Goal: Information Seeking & Learning: Find contact information

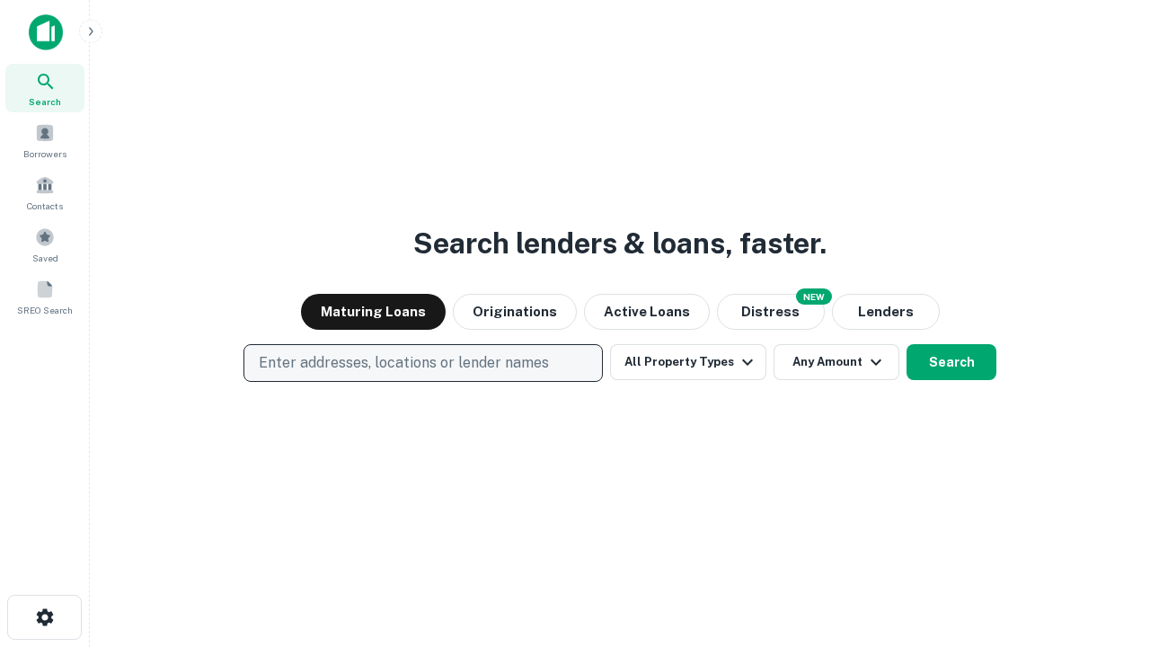
click at [422, 363] on p "Enter addresses, locations or lender names" at bounding box center [404, 363] width 290 height 22
type input "**********"
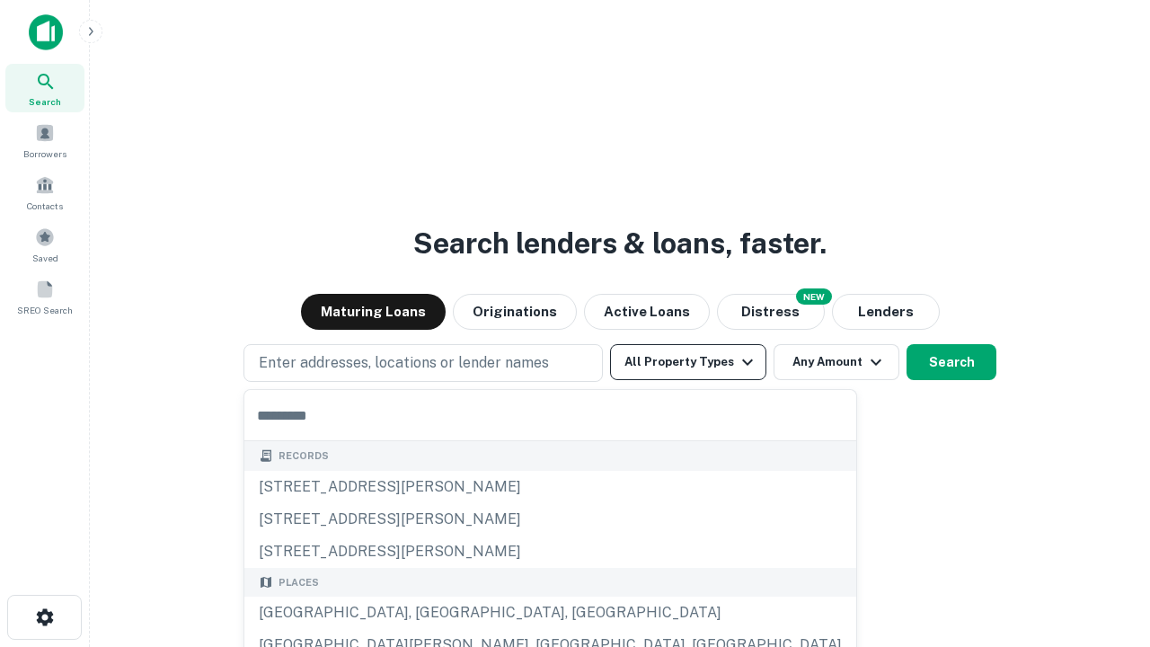
click at [688, 362] on button "All Property Types" at bounding box center [688, 362] width 156 height 36
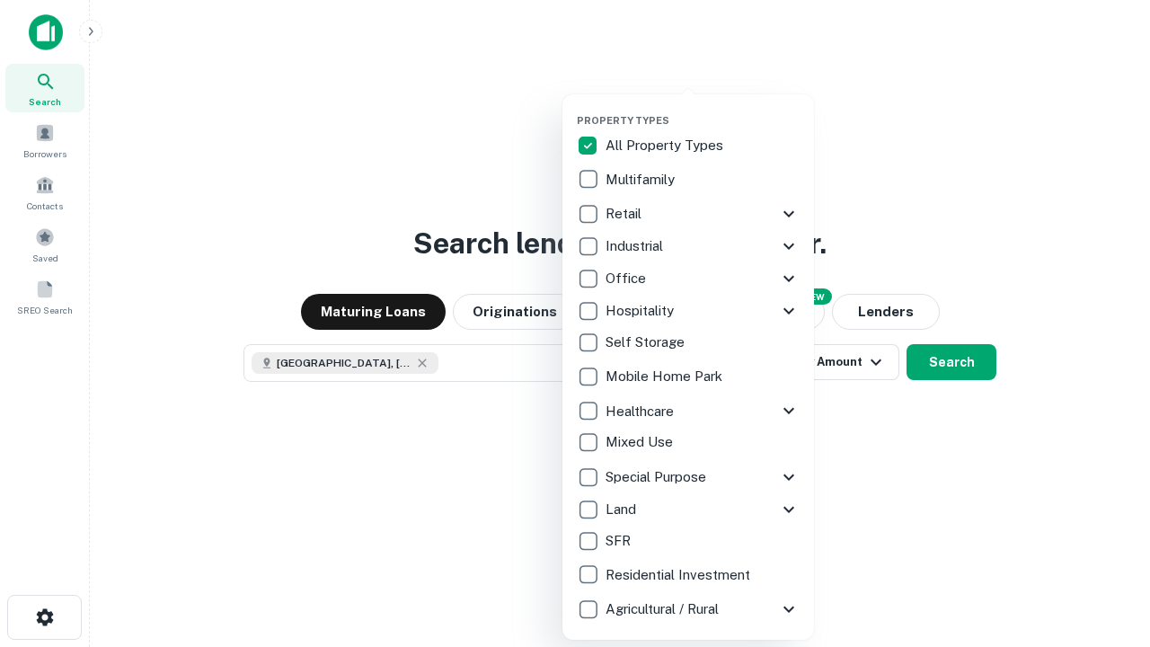
click at [702, 109] on button "button" at bounding box center [703, 109] width 252 height 1
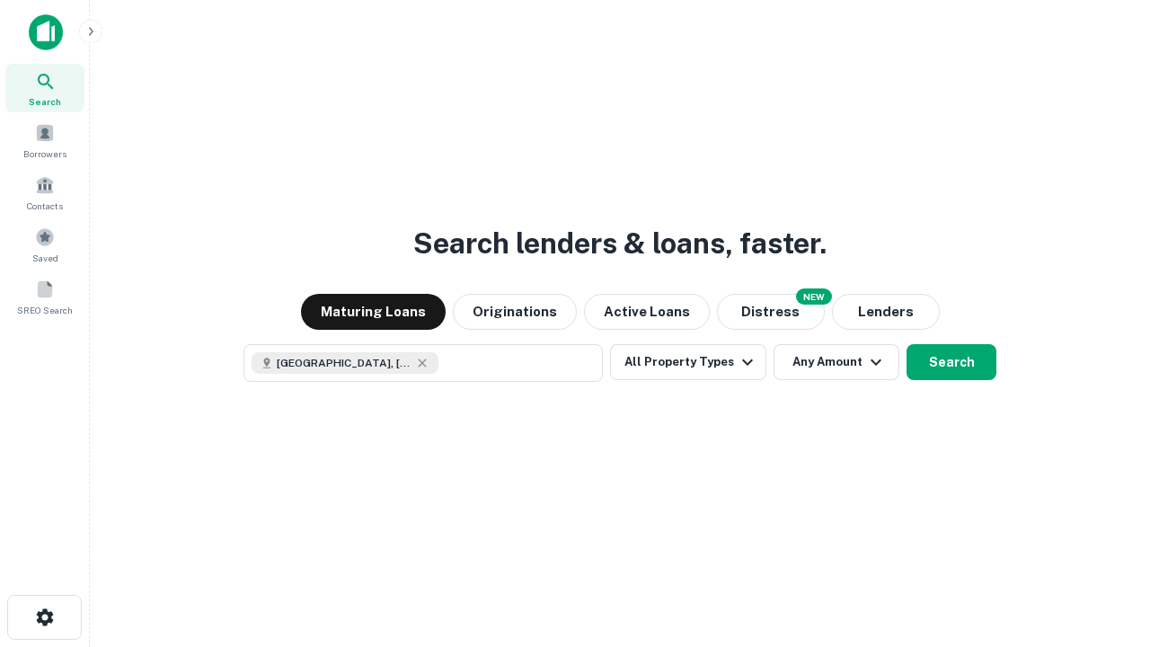
scroll to position [29, 0]
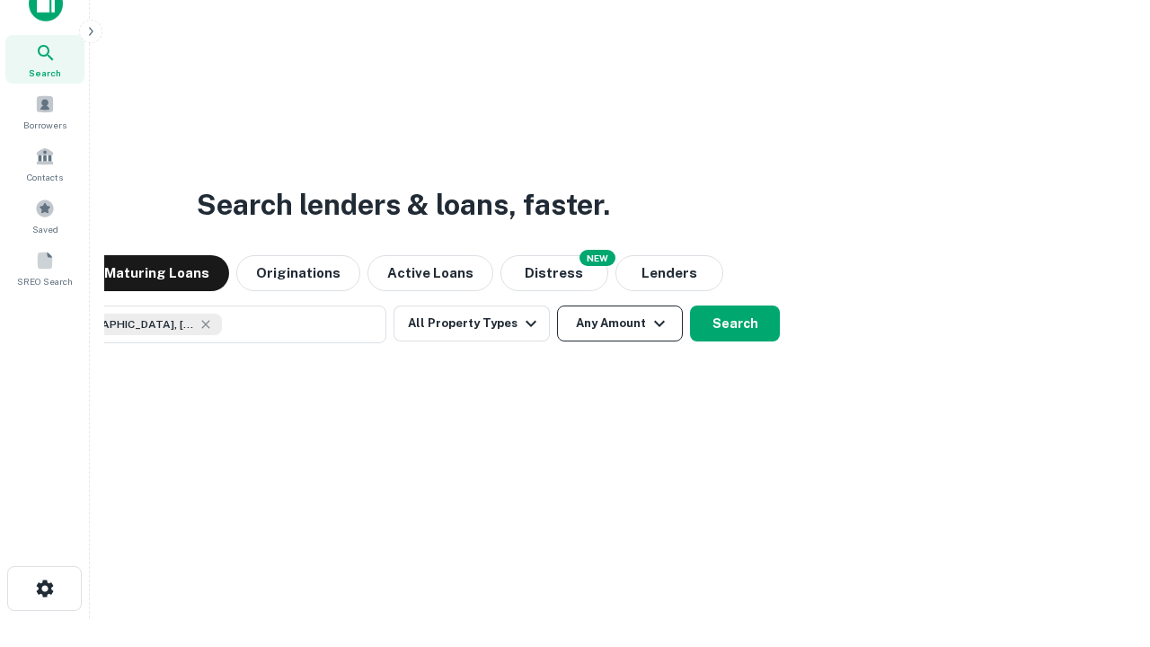
click at [557, 305] on button "Any Amount" at bounding box center [620, 323] width 126 height 36
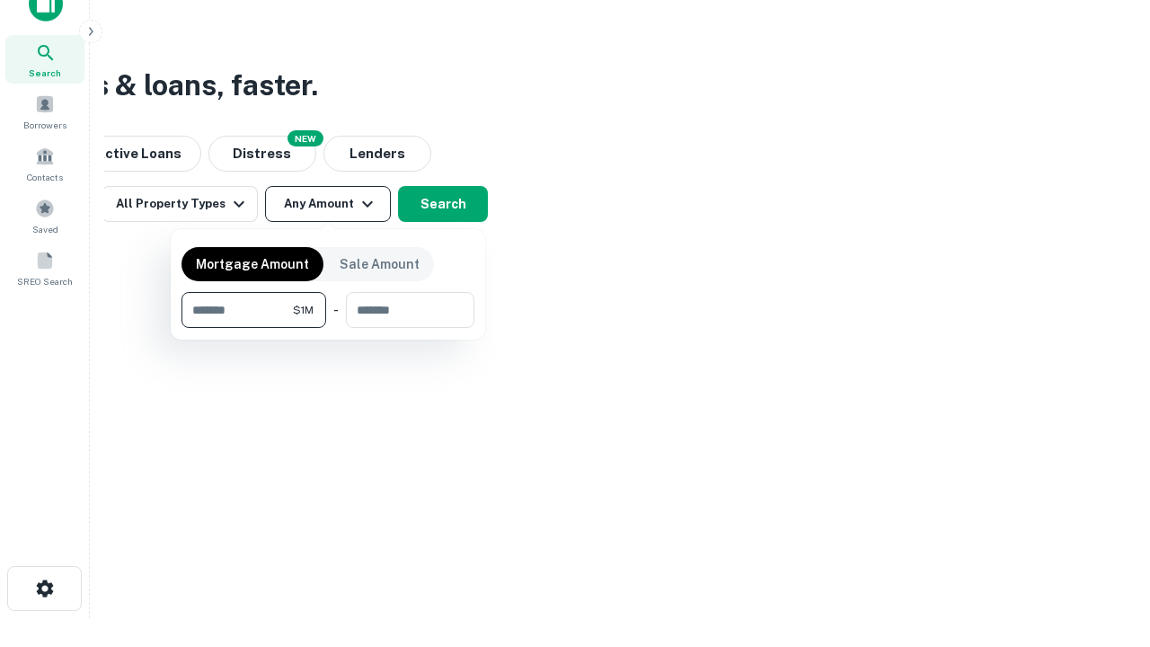
type input "*******"
click at [328, 328] on button "button" at bounding box center [327, 328] width 293 height 1
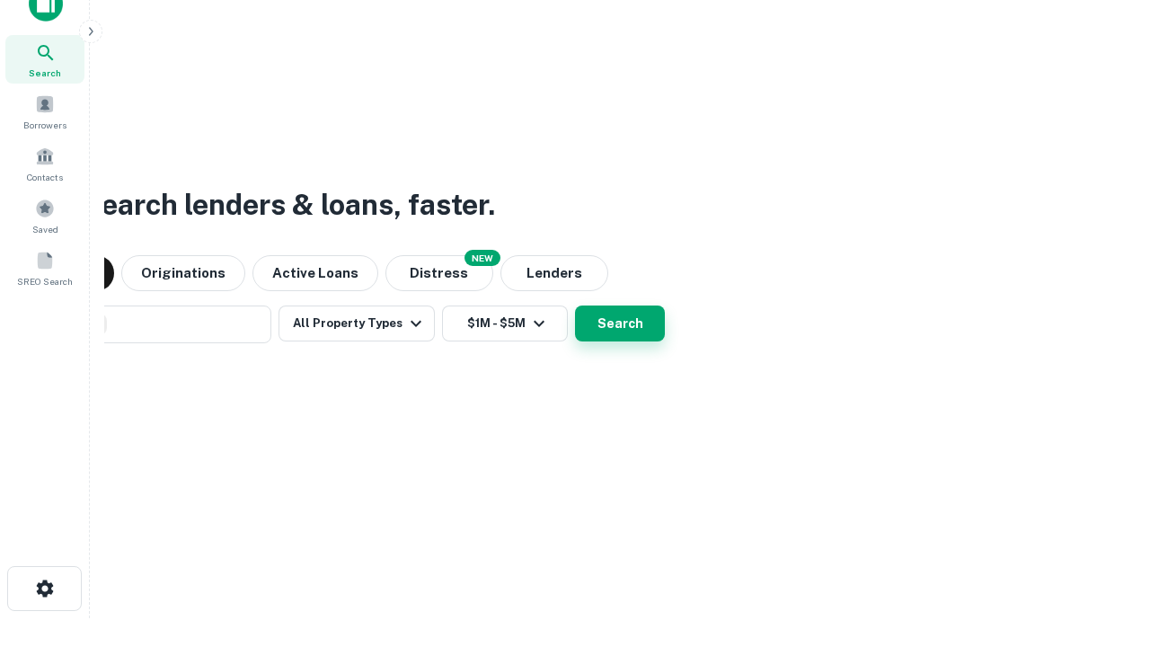
click at [575, 305] on button "Search" at bounding box center [620, 323] width 90 height 36
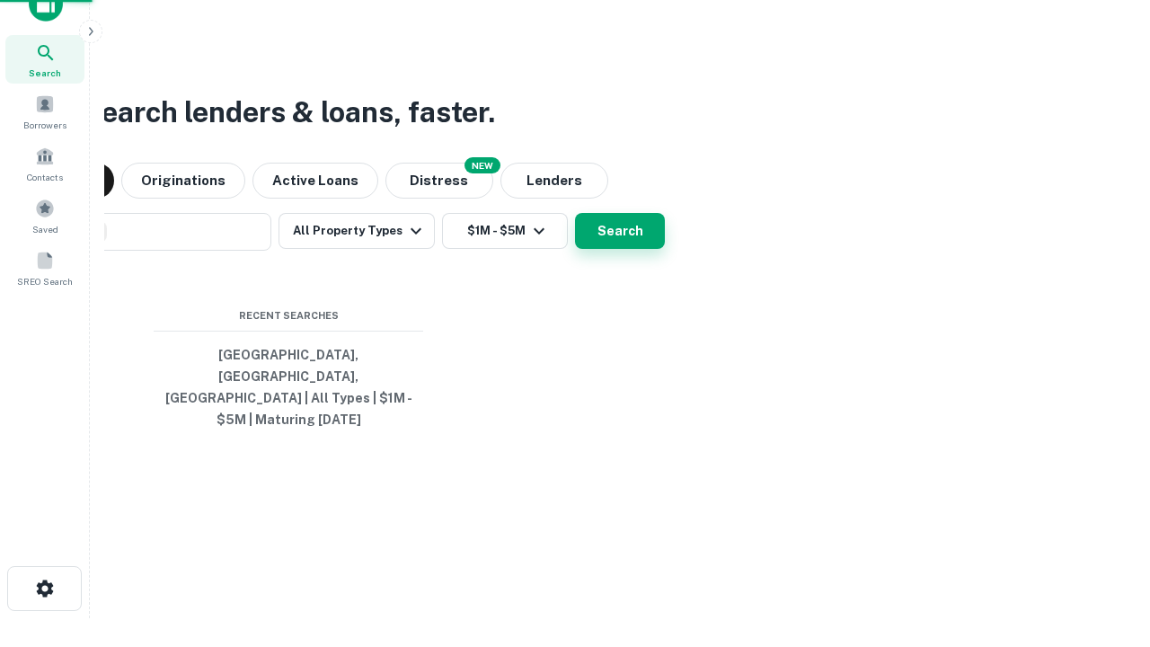
scroll to position [58, 508]
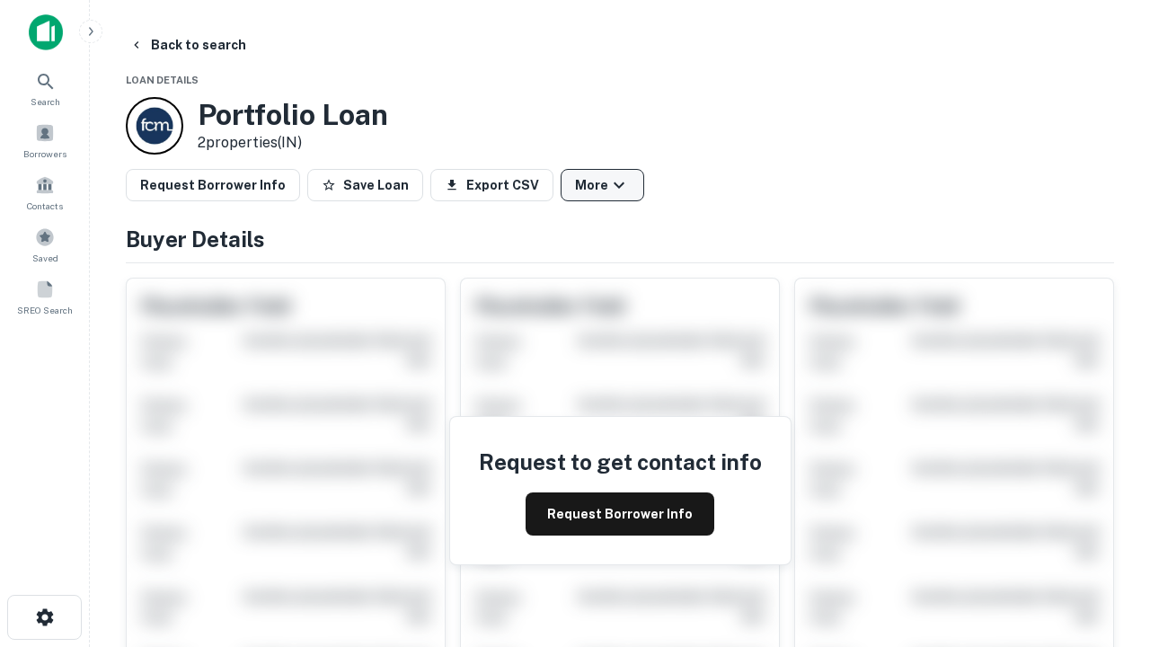
click at [602, 185] on button "More" at bounding box center [603, 185] width 84 height 32
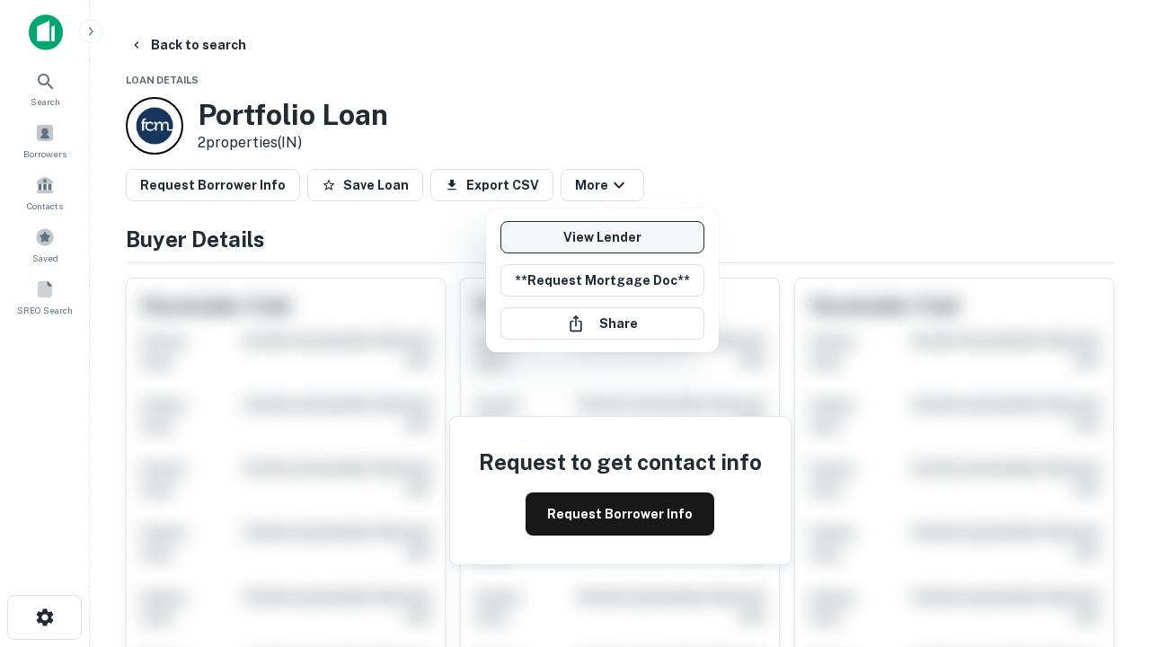
click at [602, 237] on link "View Lender" at bounding box center [602, 237] width 204 height 32
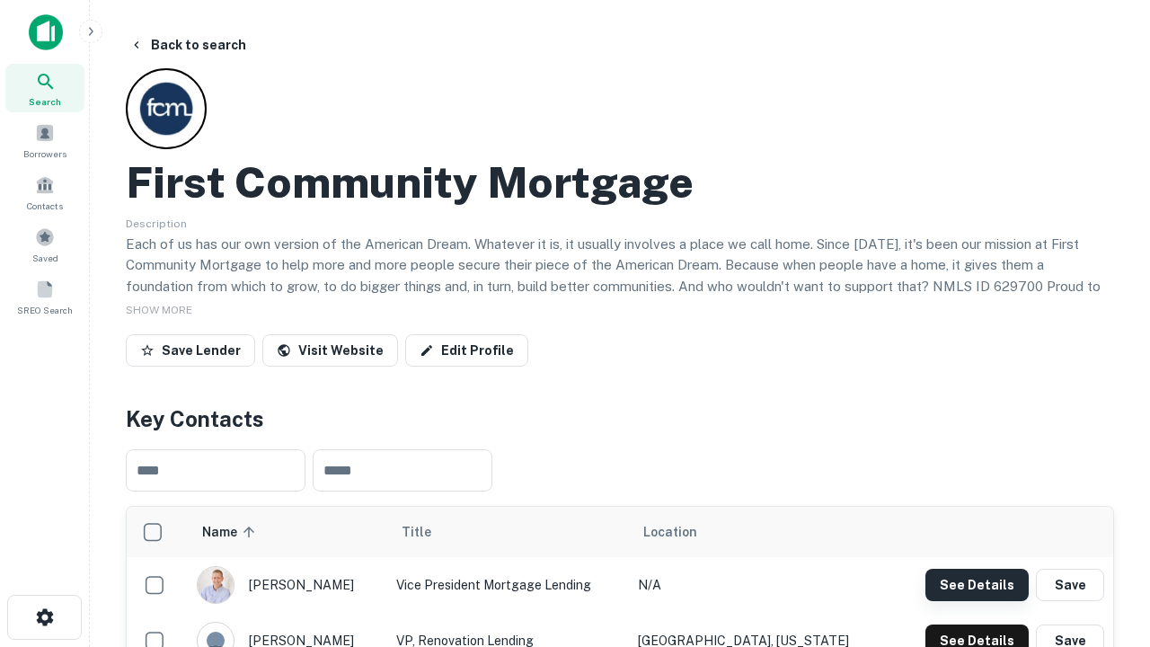
click at [976, 584] on button "See Details" at bounding box center [976, 585] width 103 height 32
click at [44, 617] on icon "button" at bounding box center [45, 617] width 22 height 22
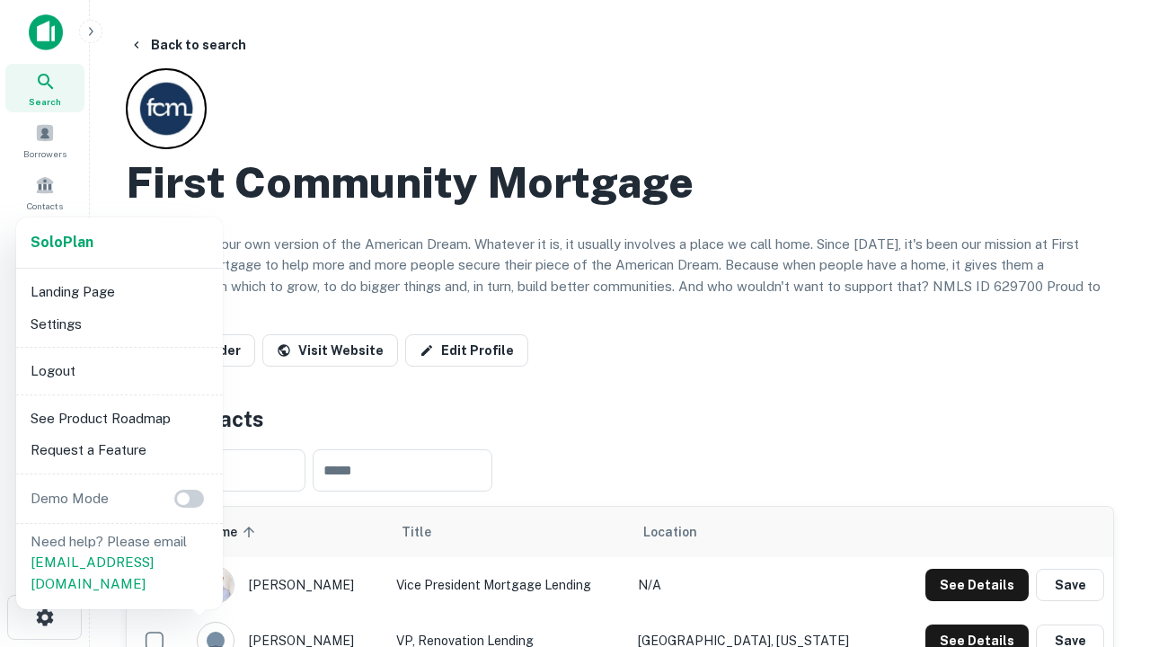
click at [119, 370] on li "Logout" at bounding box center [119, 371] width 192 height 32
